Goal: Find contact information: Find contact information

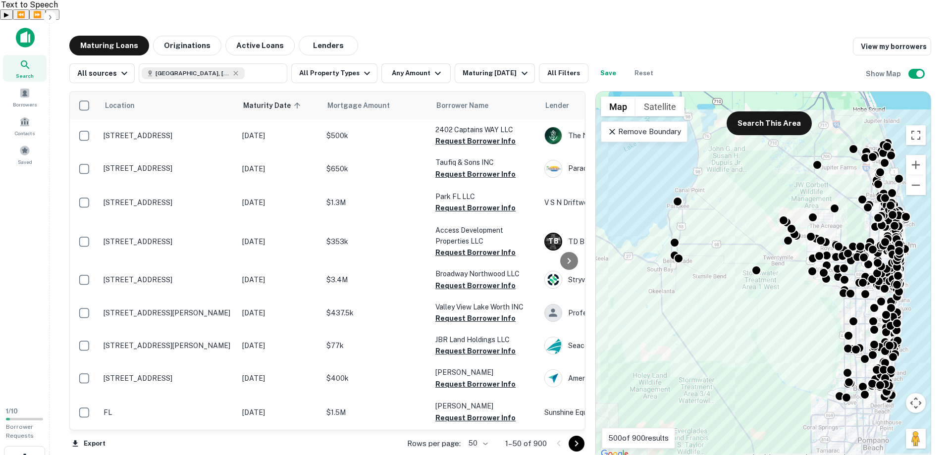
click at [51, 15] on icon "button" at bounding box center [50, 17] width 8 height 8
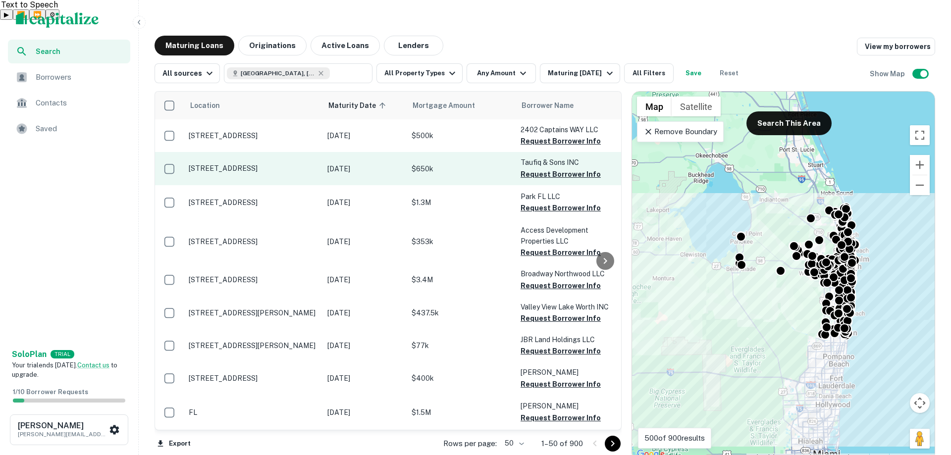
click at [259, 164] on p "[STREET_ADDRESS]" at bounding box center [253, 168] width 129 height 9
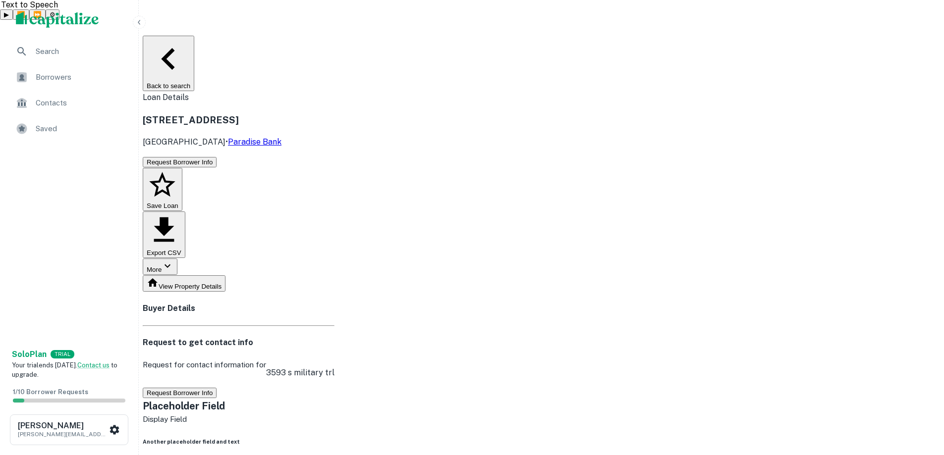
click at [335, 276] on div "View Property Details" at bounding box center [239, 284] width 192 height 17
click at [325, 303] on h4 "Buyer Details" at bounding box center [239, 309] width 192 height 12
click at [324, 303] on h4 "Buyer Details" at bounding box center [239, 309] width 192 height 12
click at [317, 303] on h4 "Buyer Details" at bounding box center [239, 309] width 192 height 12
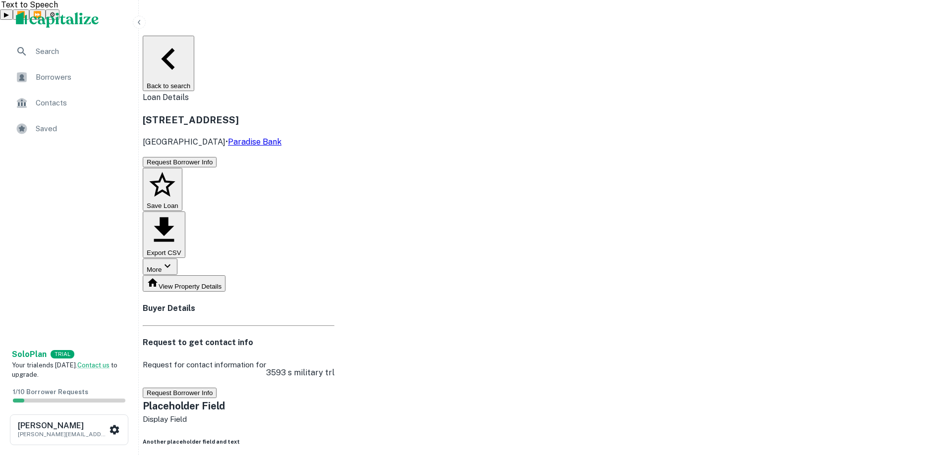
click at [317, 303] on h4 "Buyer Details" at bounding box center [239, 309] width 192 height 12
drag, startPoint x: 35, startPoint y: 366, endPoint x: 66, endPoint y: 365, distance: 31.7
click at [66, 365] on span "Your trial ends [DATE]. Contact us to upgrade." at bounding box center [65, 370] width 106 height 17
click at [58, 83] on div "Borrowers" at bounding box center [69, 77] width 122 height 24
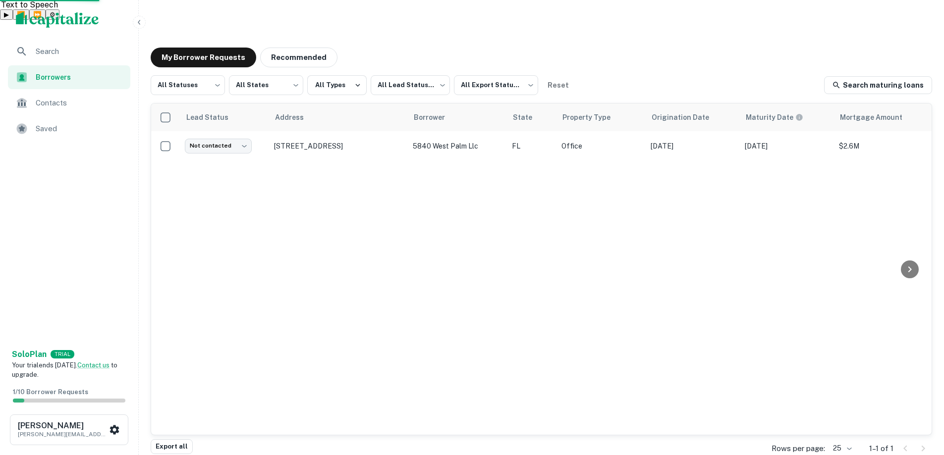
click at [62, 18] on img "scrollable content" at bounding box center [57, 20] width 83 height 16
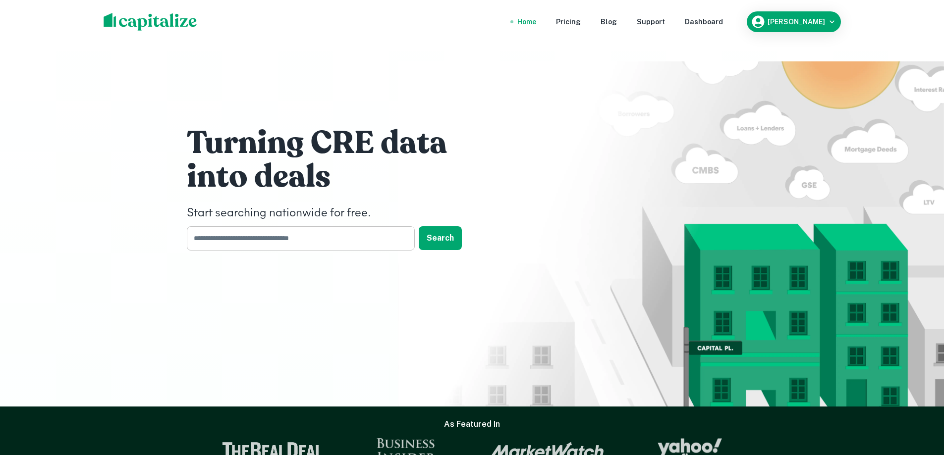
click at [238, 226] on input "text" at bounding box center [297, 238] width 221 height 24
type input "**********"
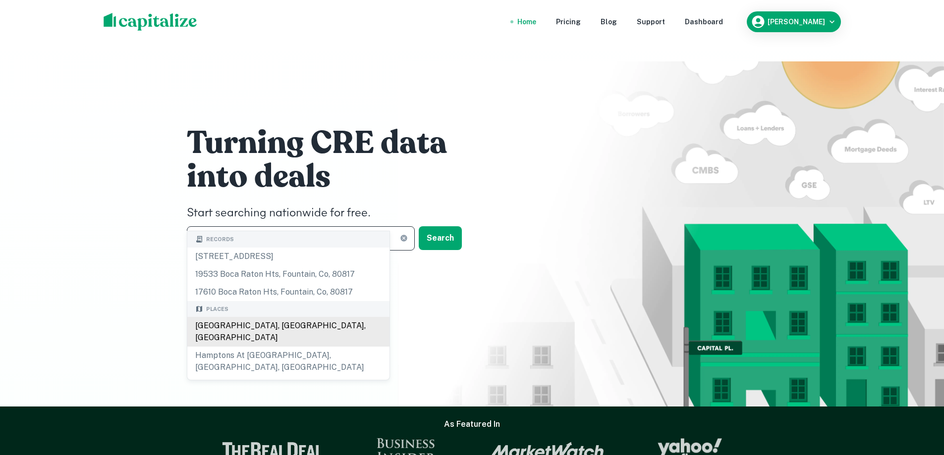
click at [261, 325] on div "[GEOGRAPHIC_DATA], [GEOGRAPHIC_DATA], [GEOGRAPHIC_DATA]" at bounding box center [288, 332] width 202 height 30
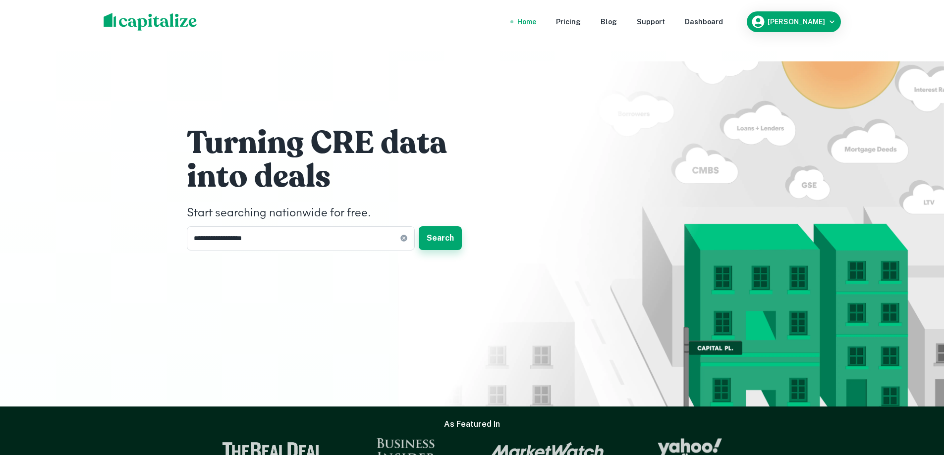
click at [439, 226] on button "Search" at bounding box center [440, 238] width 43 height 24
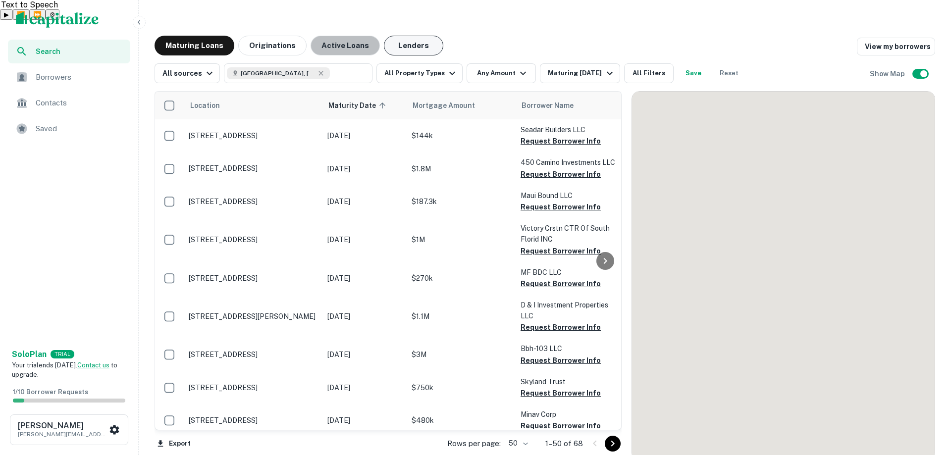
drag, startPoint x: 352, startPoint y: 26, endPoint x: 414, endPoint y: 29, distance: 62.5
click at [418, 36] on div "Maturing Loans Originations Active Loans Lenders" at bounding box center [299, 46] width 289 height 20
click at [414, 36] on button "Lenders" at bounding box center [413, 46] width 59 height 20
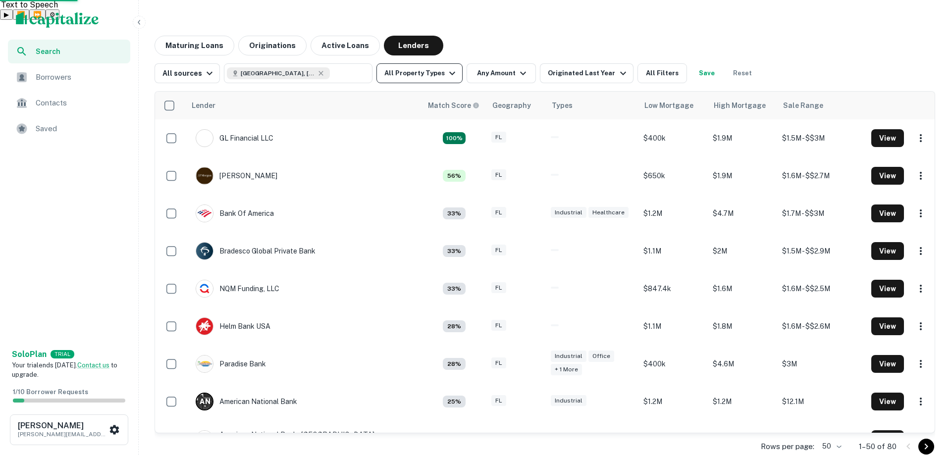
click at [436, 63] on button "All Property Types" at bounding box center [420, 73] width 86 height 20
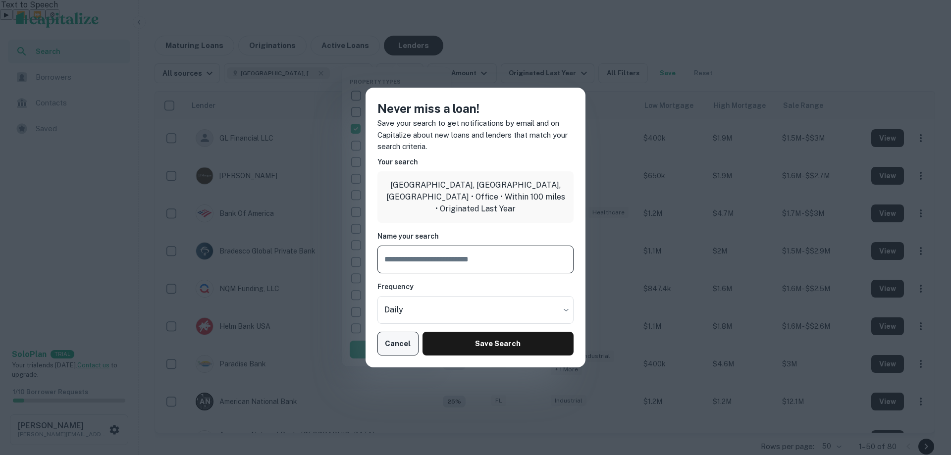
click at [396, 340] on button "Cancel" at bounding box center [398, 344] width 41 height 24
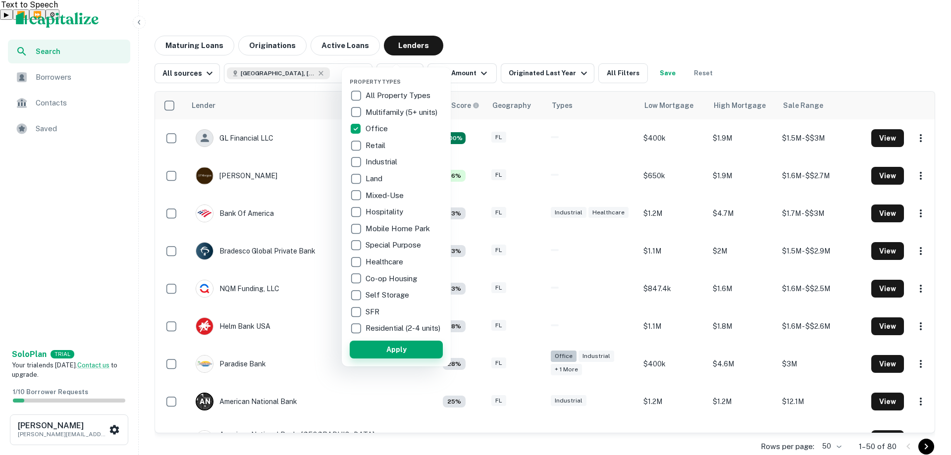
click at [404, 354] on button "Apply" at bounding box center [396, 350] width 93 height 18
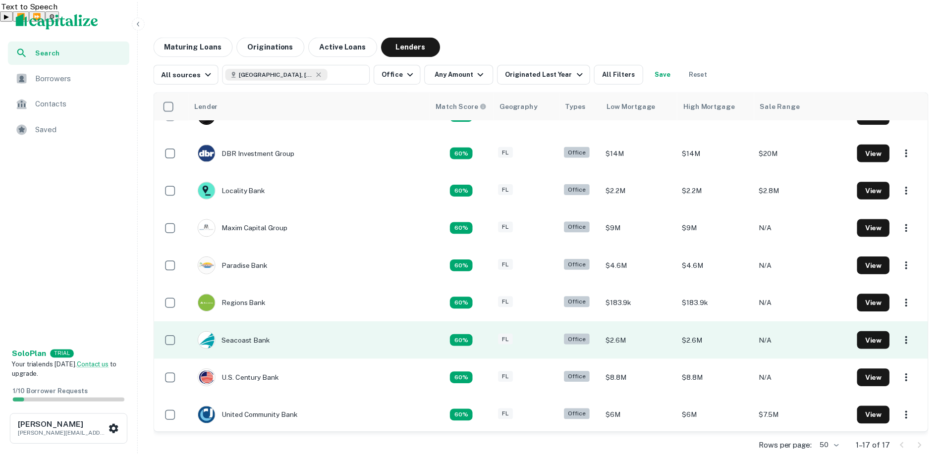
scroll to position [297, 0]
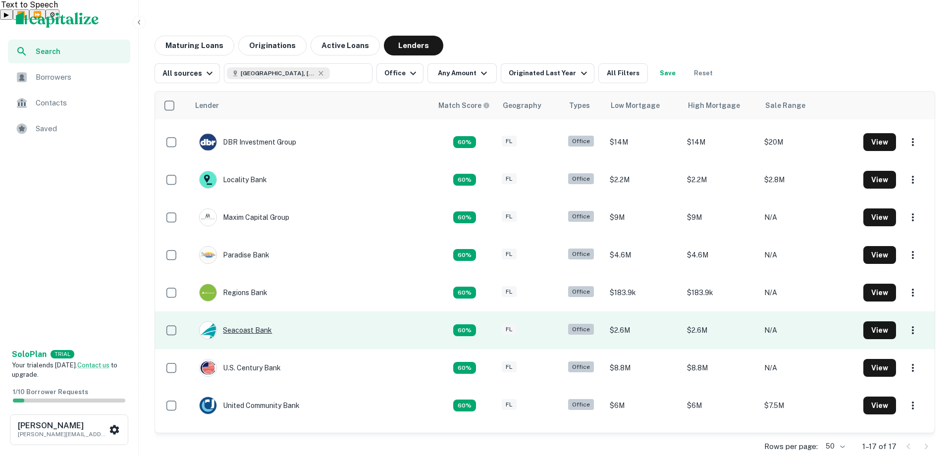
click at [248, 322] on div "Seacoast Bank" at bounding box center [235, 331] width 73 height 18
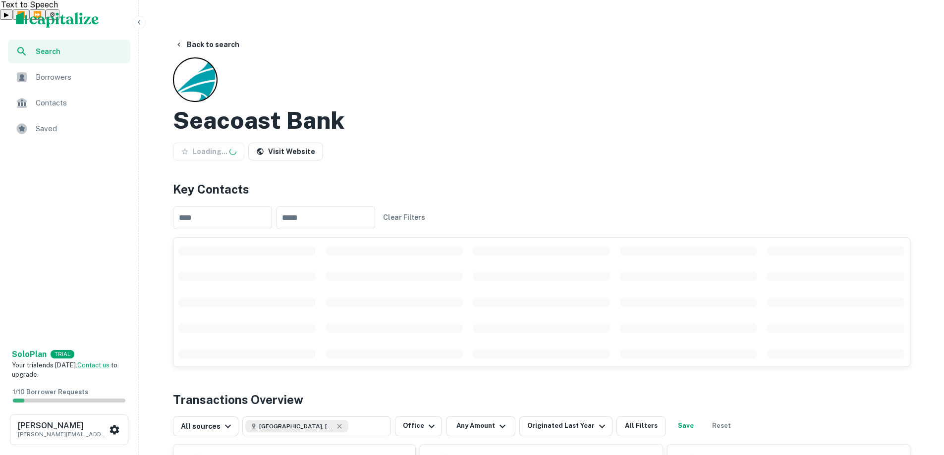
click at [385, 143] on div "Loading... Visit Website" at bounding box center [541, 154] width 737 height 22
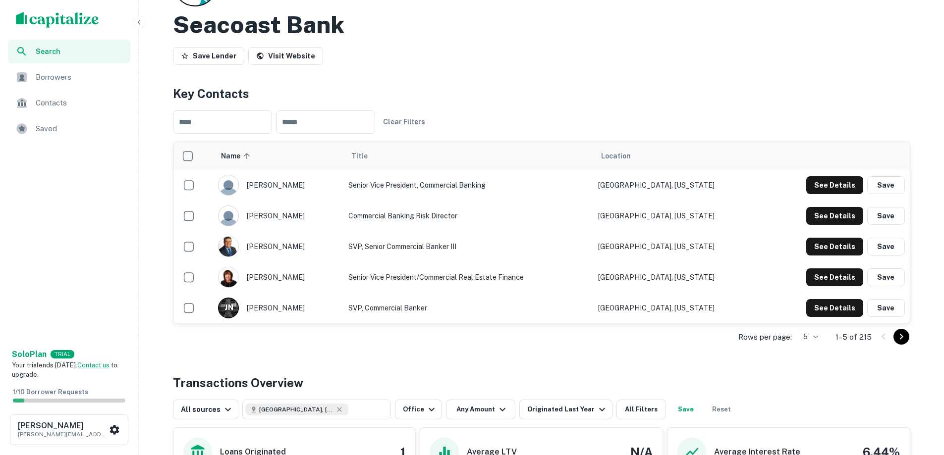
scroll to position [99, 0]
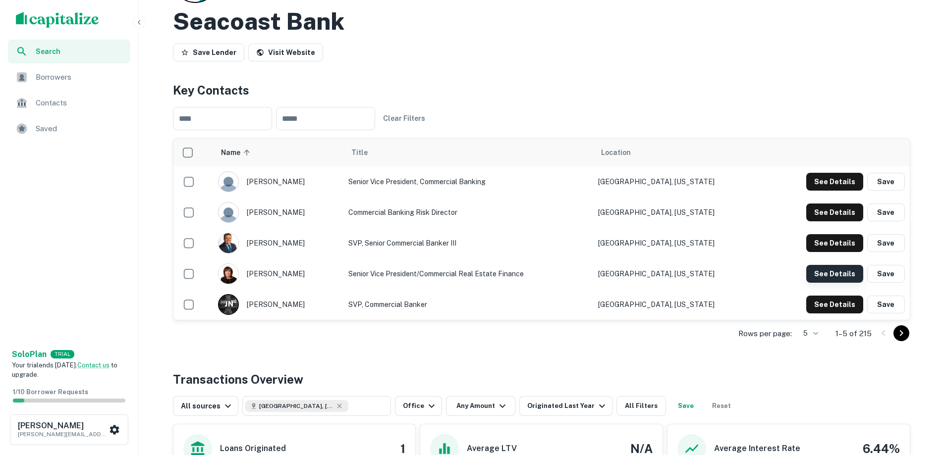
click at [836, 265] on button "See Details" at bounding box center [834, 274] width 57 height 18
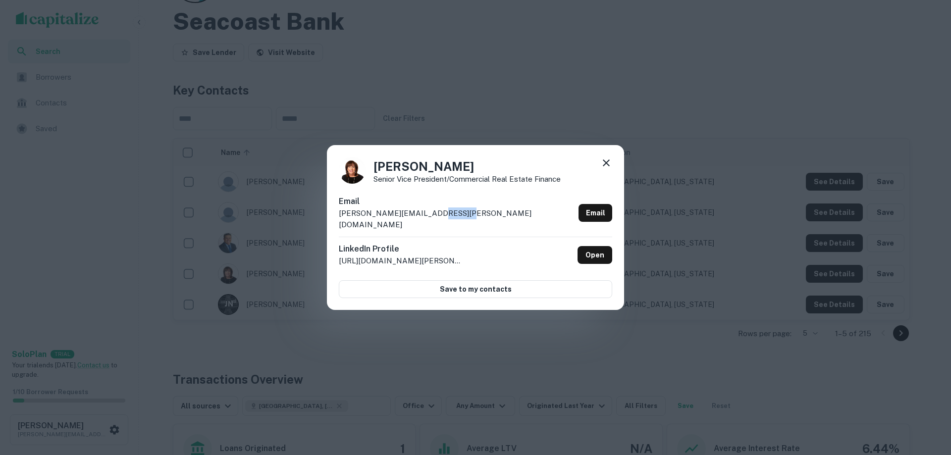
drag, startPoint x: 459, startPoint y: 222, endPoint x: 428, endPoint y: 222, distance: 31.2
click at [428, 222] on div "Email [PERSON_NAME][EMAIL_ADDRESS][PERSON_NAME][DOMAIN_NAME] Email" at bounding box center [476, 216] width 274 height 41
click at [476, 244] on div "LinkedIn Profile [URL][DOMAIN_NAME][PERSON_NAME] Open" at bounding box center [476, 255] width 274 height 36
click at [600, 173] on div "[PERSON_NAME] Senior Vice President/Commercial Real Estate Finance" at bounding box center [476, 170] width 274 height 27
click at [609, 163] on icon at bounding box center [607, 163] width 12 height 12
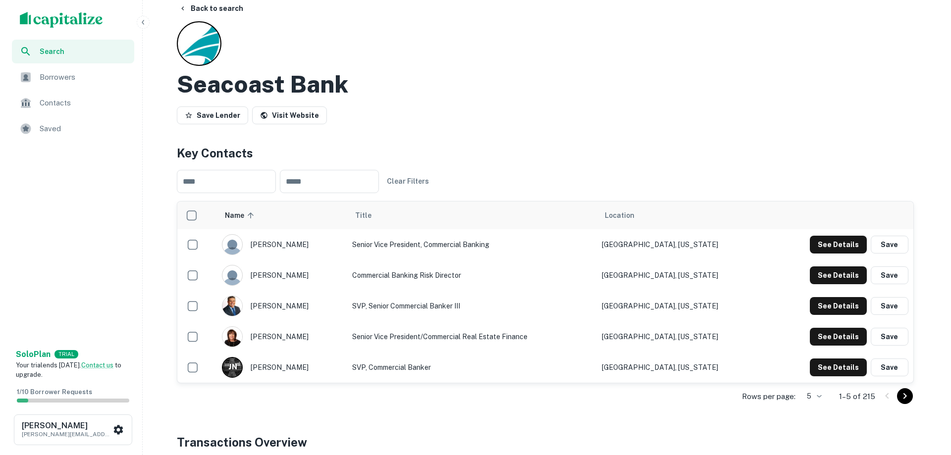
scroll to position [0, 0]
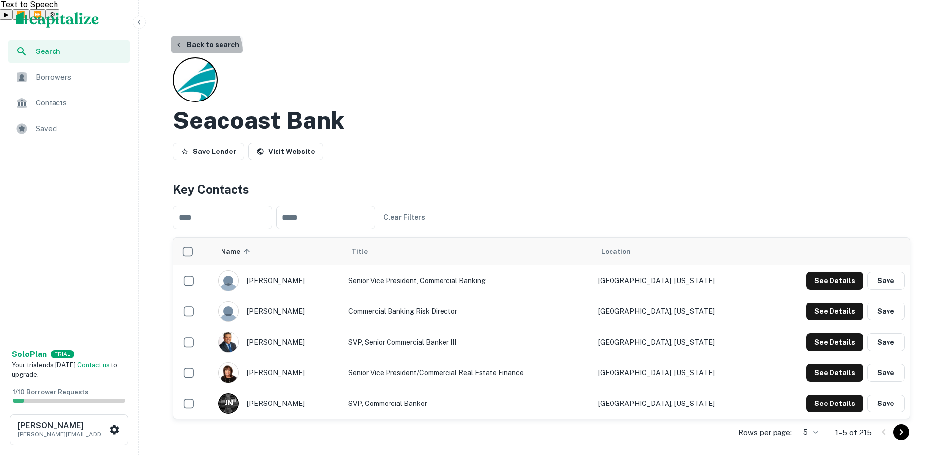
click at [202, 36] on button "Back to search" at bounding box center [207, 45] width 72 height 18
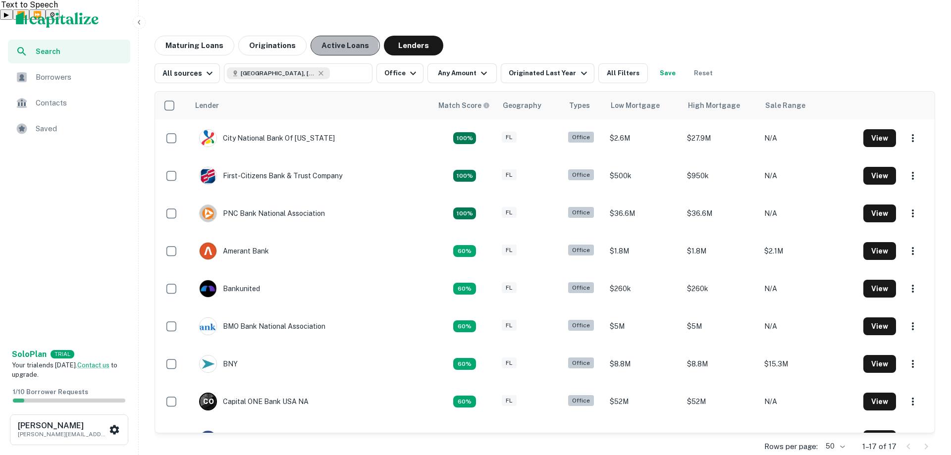
click at [317, 36] on button "Active Loans" at bounding box center [345, 46] width 69 height 20
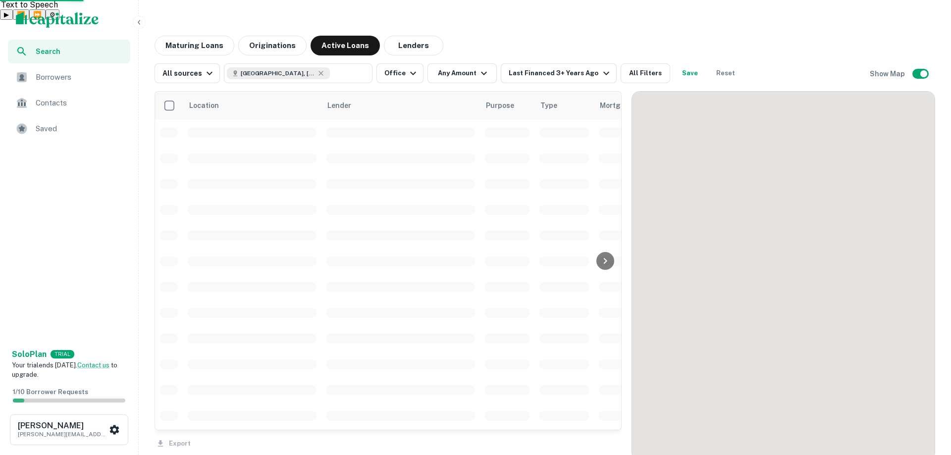
click at [486, 36] on div "Maturing Loans Originations Active Loans Lenders" at bounding box center [545, 46] width 781 height 20
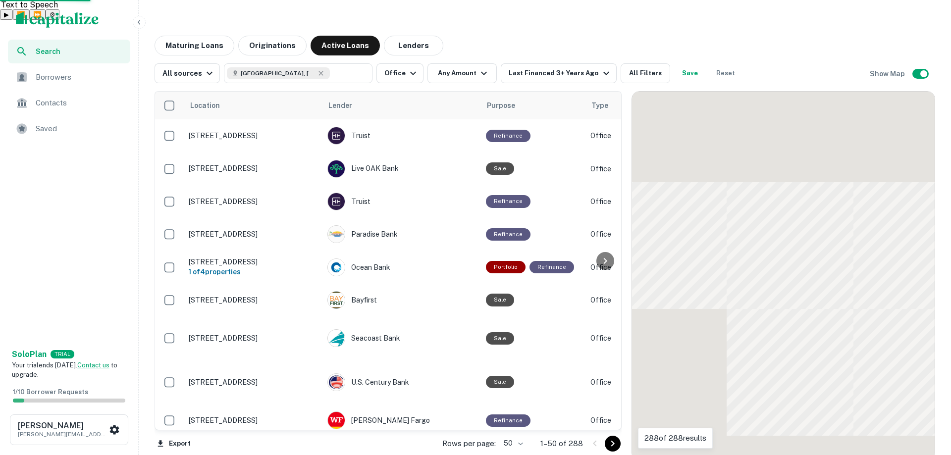
drag, startPoint x: 483, startPoint y: 15, endPoint x: 467, endPoint y: 11, distance: 16.7
click at [467, 20] on div "Search Borrowers Contacts Saved Solo Plan TRIAL Your trial ends [DATE]. Contact…" at bounding box center [475, 247] width 951 height 455
